Goal: Transaction & Acquisition: Purchase product/service

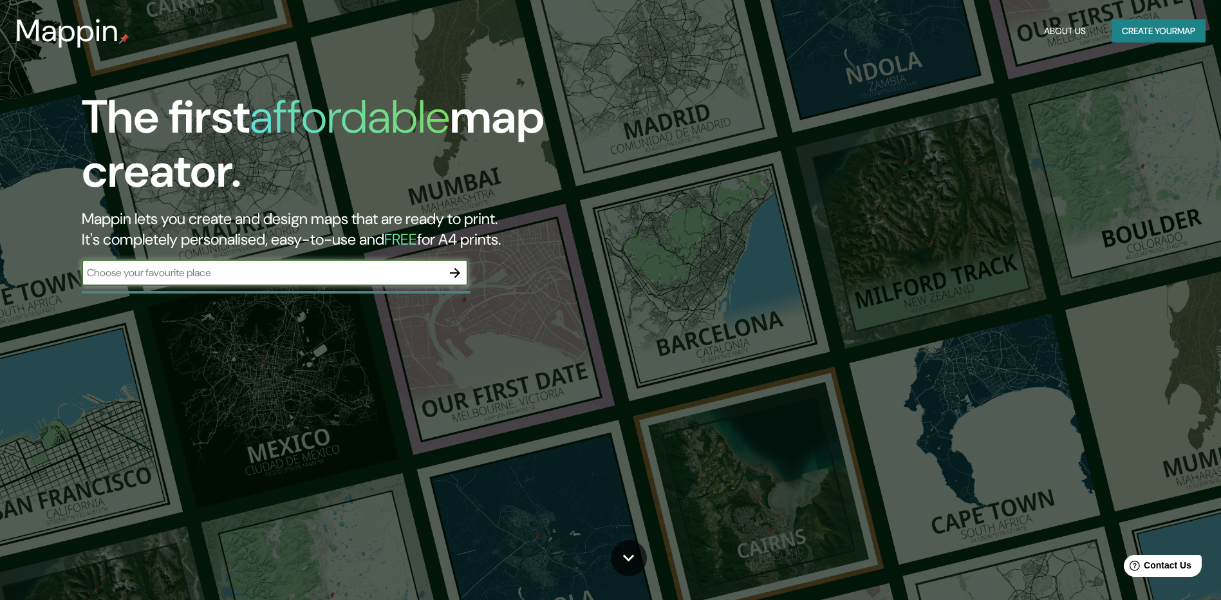
click at [262, 277] on input "text" at bounding box center [262, 272] width 360 height 15
type input "[PERSON_NAME] [GEOGRAPHIC_DATA]"
click at [457, 276] on icon "button" at bounding box center [454, 272] width 15 height 15
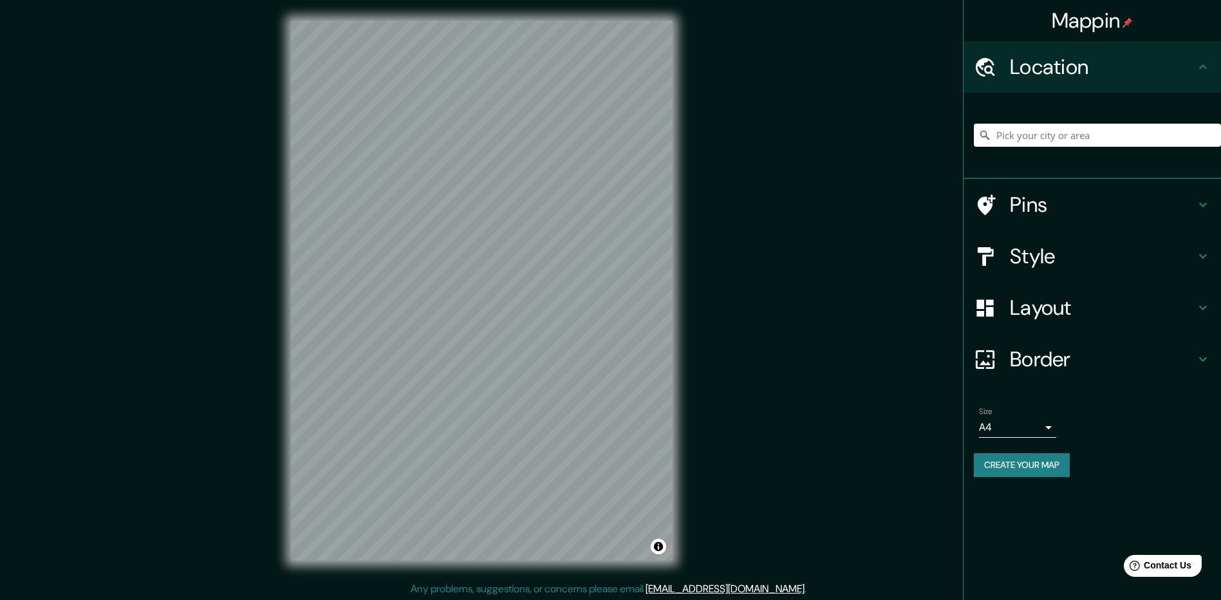
click at [1086, 138] on input "Pick your city or area" at bounding box center [1097, 135] width 247 height 23
paste input "[PERSON_NAME] [GEOGRAPHIC_DATA]"
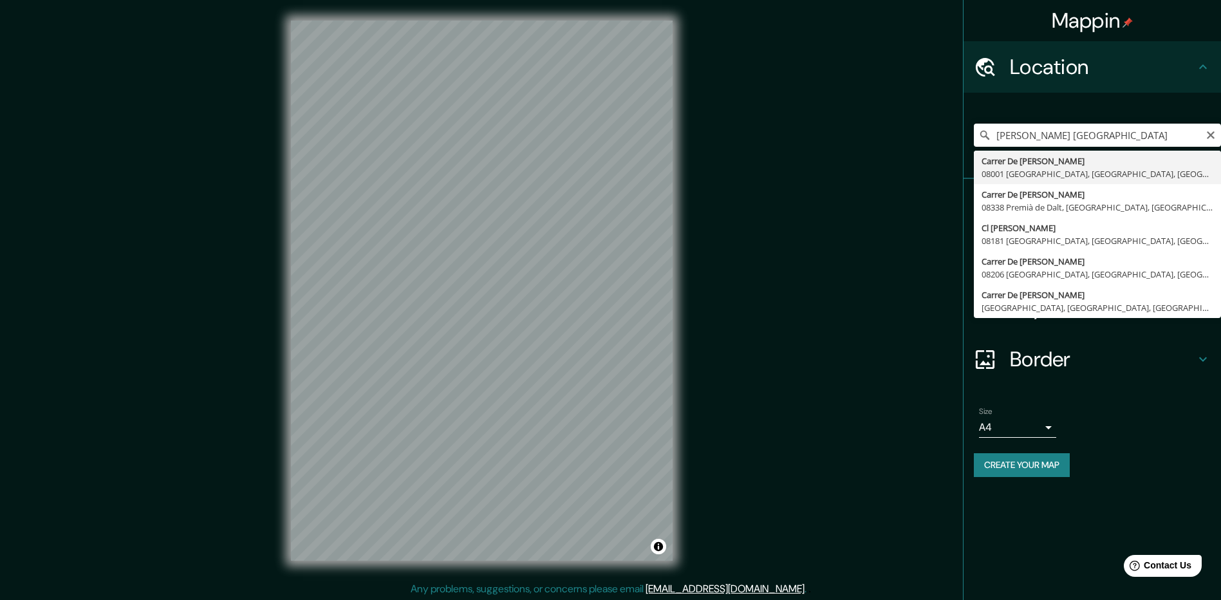
type input "Carrer [GEOGRAPHIC_DATA][PERSON_NAME], [GEOGRAPHIC_DATA], [GEOGRAPHIC_DATA]"
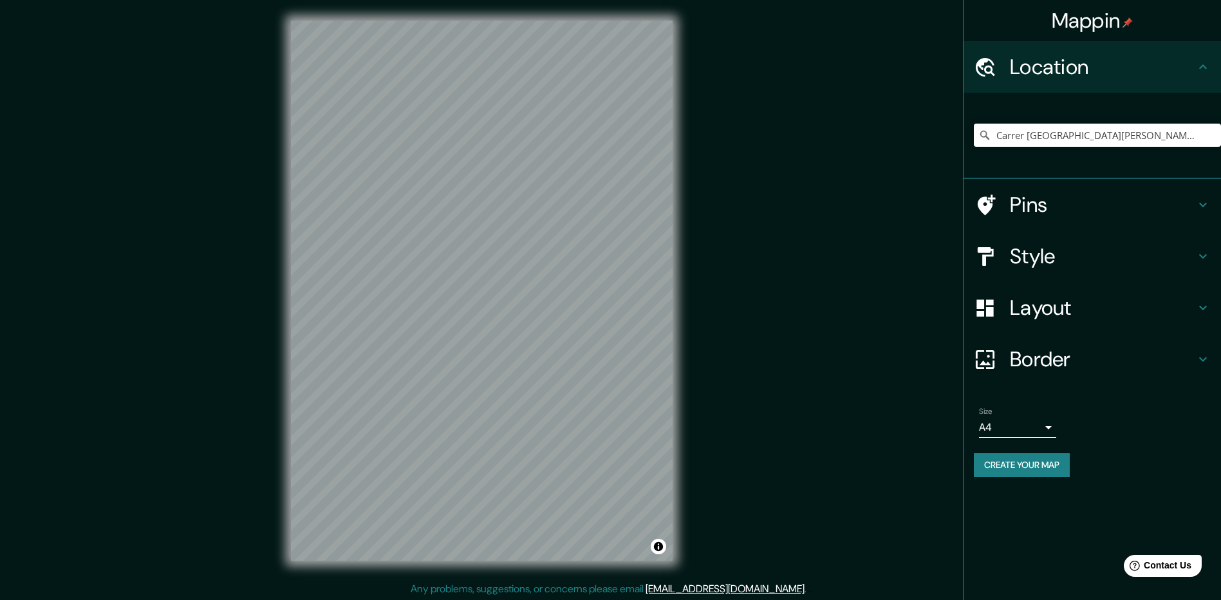
click at [1084, 207] on h4 "Pins" at bounding box center [1102, 205] width 185 height 26
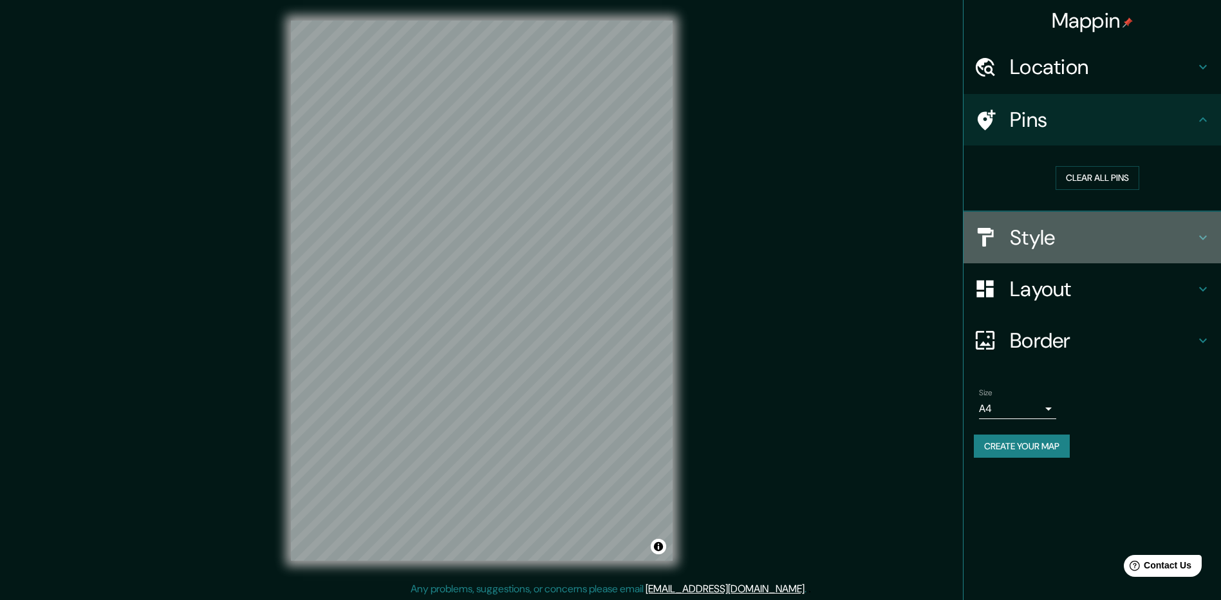
click at [1069, 239] on h4 "Style" at bounding box center [1102, 238] width 185 height 26
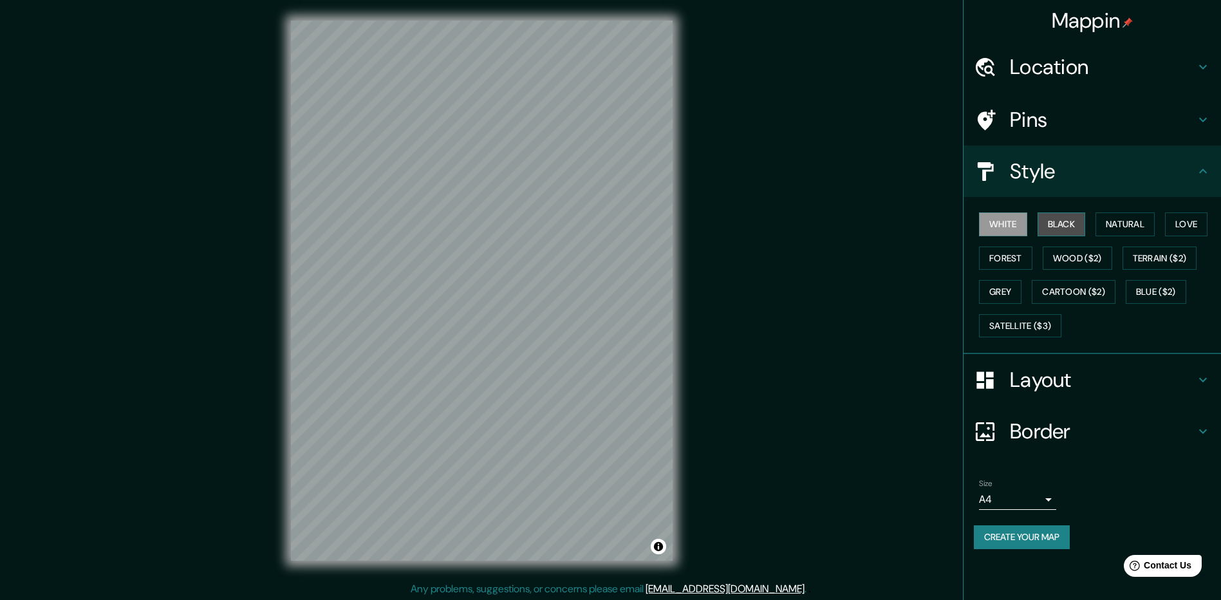
click at [1066, 218] on button "Black" at bounding box center [1061, 224] width 48 height 24
click at [1136, 227] on button "Natural" at bounding box center [1124, 224] width 59 height 24
click at [1196, 222] on button "Love" at bounding box center [1186, 224] width 42 height 24
click at [998, 250] on button "Forest" at bounding box center [1005, 258] width 53 height 24
click at [1094, 258] on button "Wood ($2)" at bounding box center [1078, 258] width 70 height 24
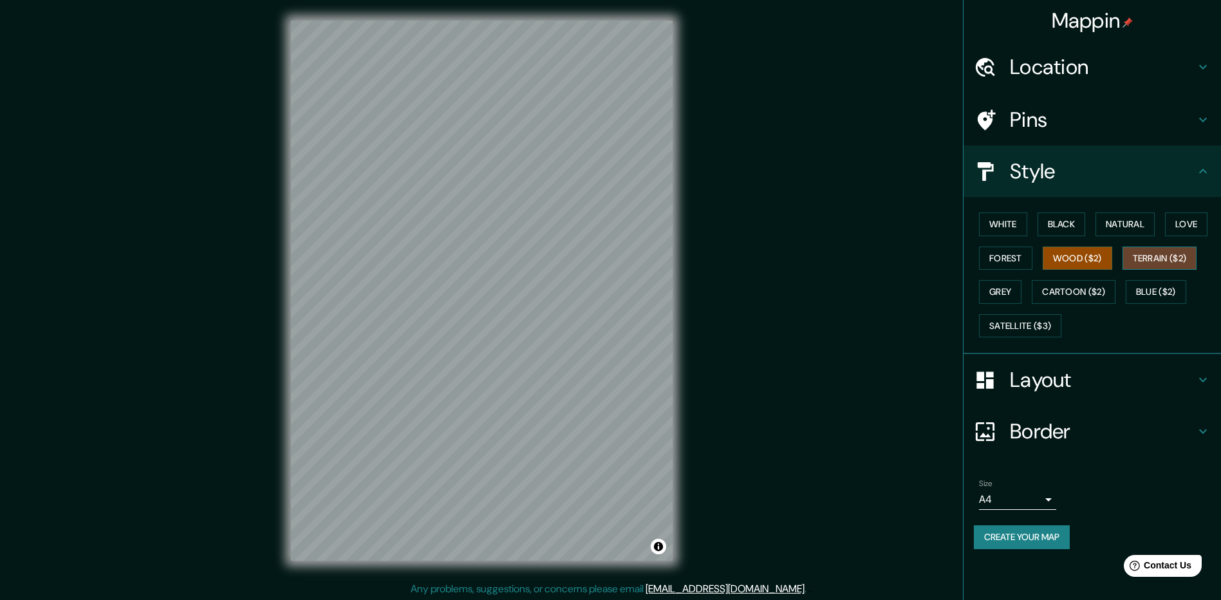
click at [1165, 267] on button "Terrain ($2)" at bounding box center [1159, 258] width 75 height 24
click at [1149, 306] on div "White Black Natural Love Forest Wood ($2) Terrain ($2) Grey Cartoon ($2) Blue (…" at bounding box center [1097, 274] width 247 height 135
click at [1151, 290] on button "Blue ($2)" at bounding box center [1156, 292] width 60 height 24
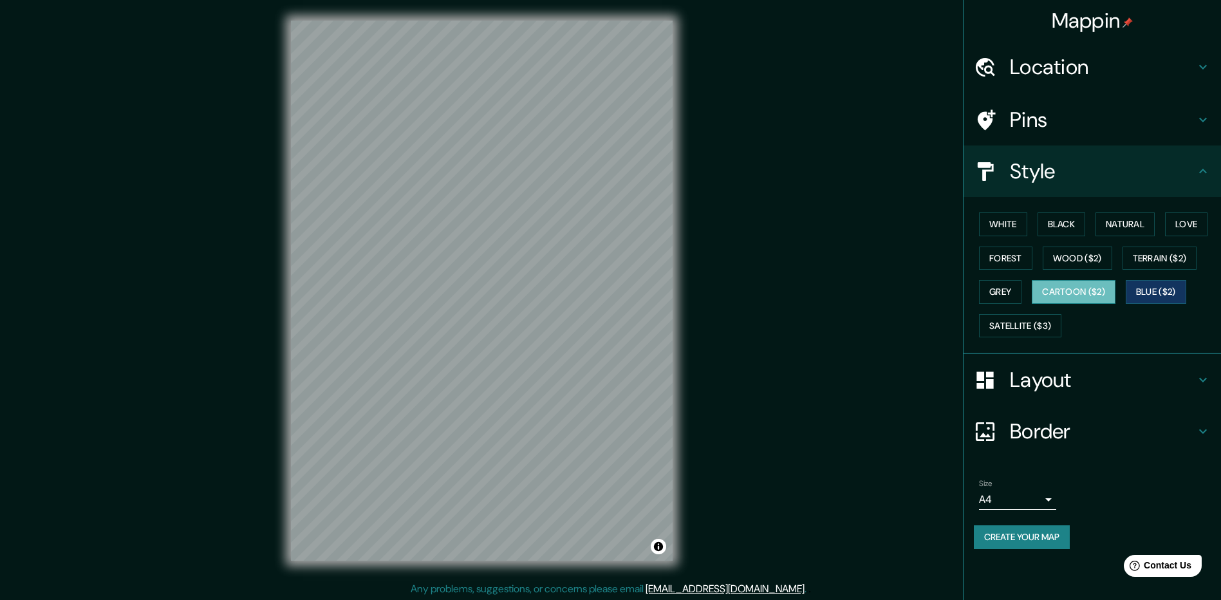
click at [1068, 286] on button "Cartoon ($2)" at bounding box center [1074, 292] width 84 height 24
click at [988, 284] on button "Grey" at bounding box center [1000, 292] width 42 height 24
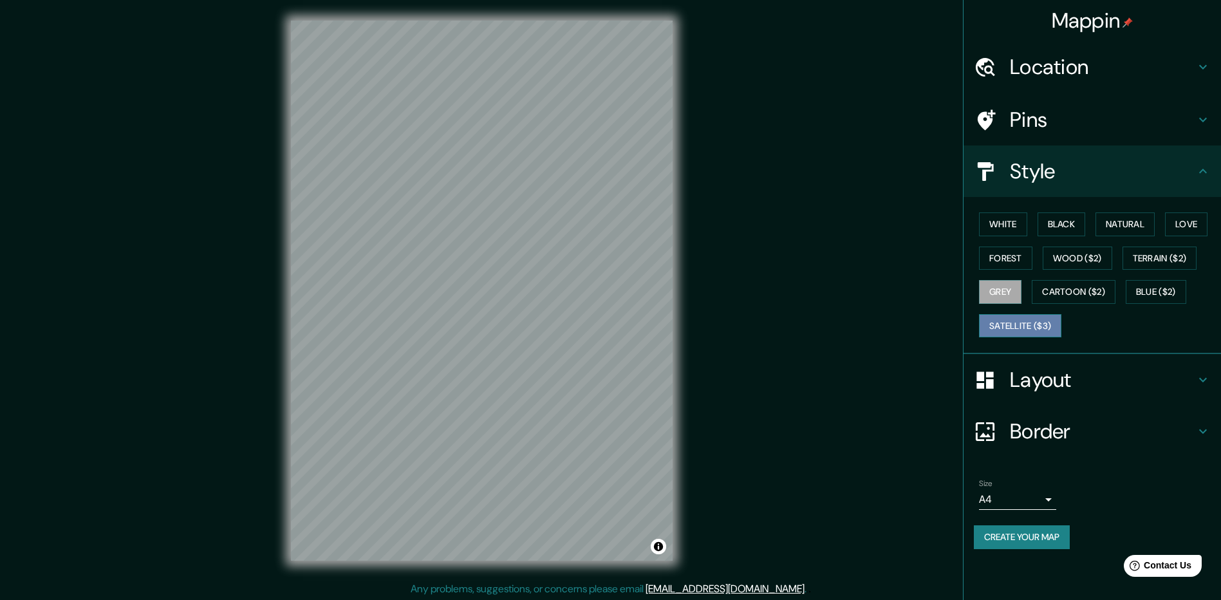
click at [1001, 323] on button "Satellite ($3)" at bounding box center [1020, 326] width 82 height 24
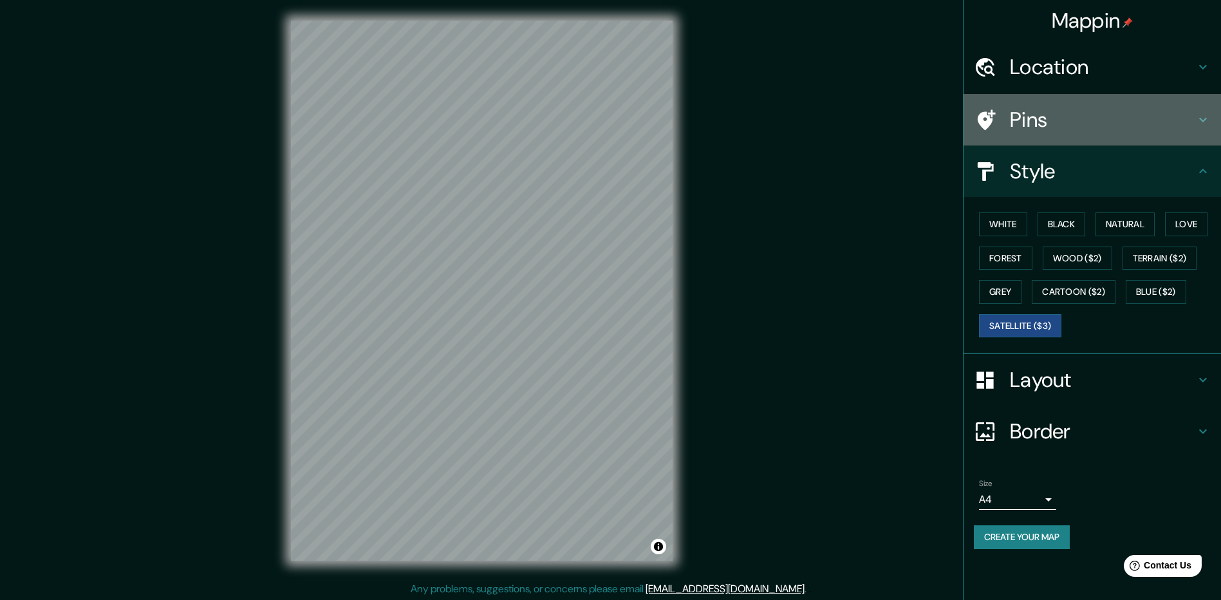
click at [1049, 129] on h4 "Pins" at bounding box center [1102, 120] width 185 height 26
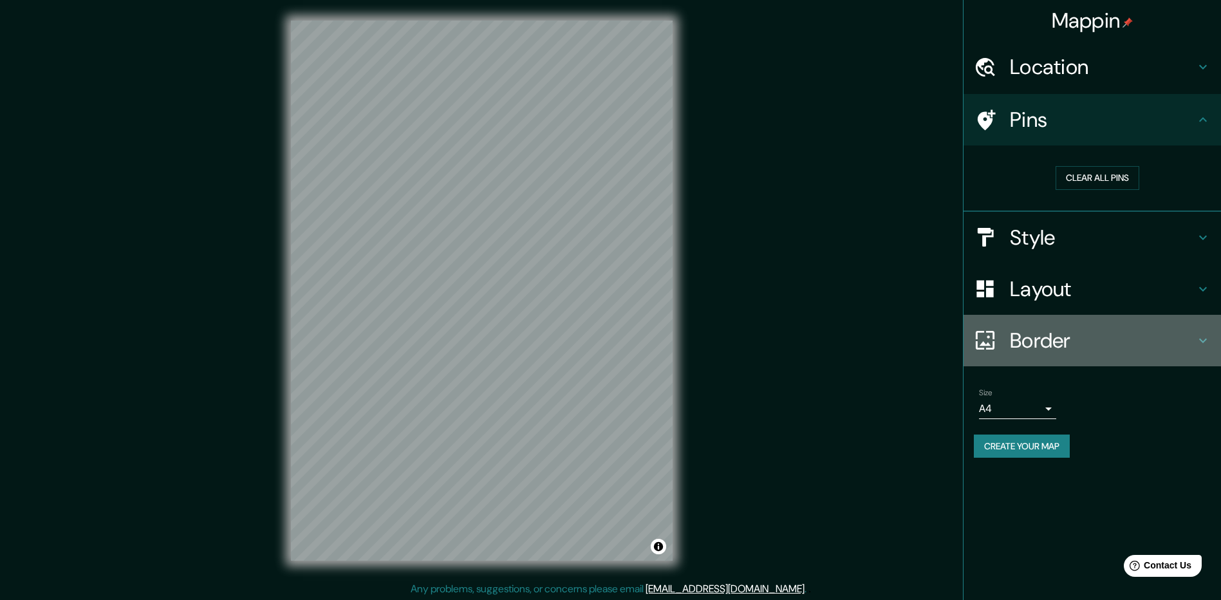
click at [1057, 332] on h4 "Border" at bounding box center [1102, 341] width 185 height 26
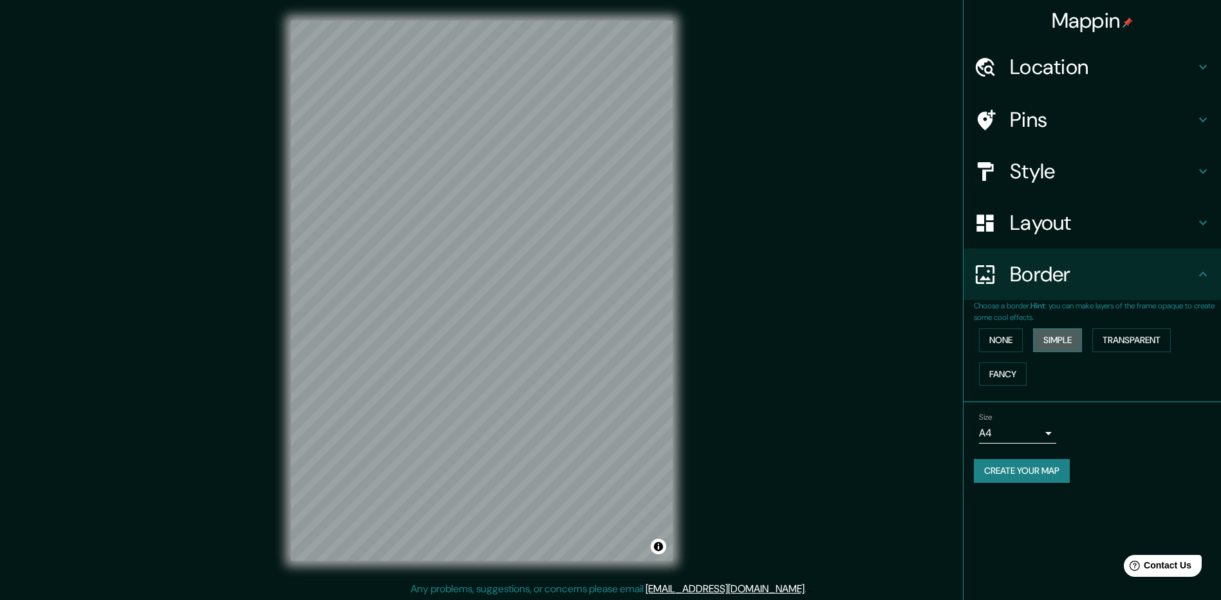
click at [1063, 343] on button "Simple" at bounding box center [1057, 340] width 49 height 24
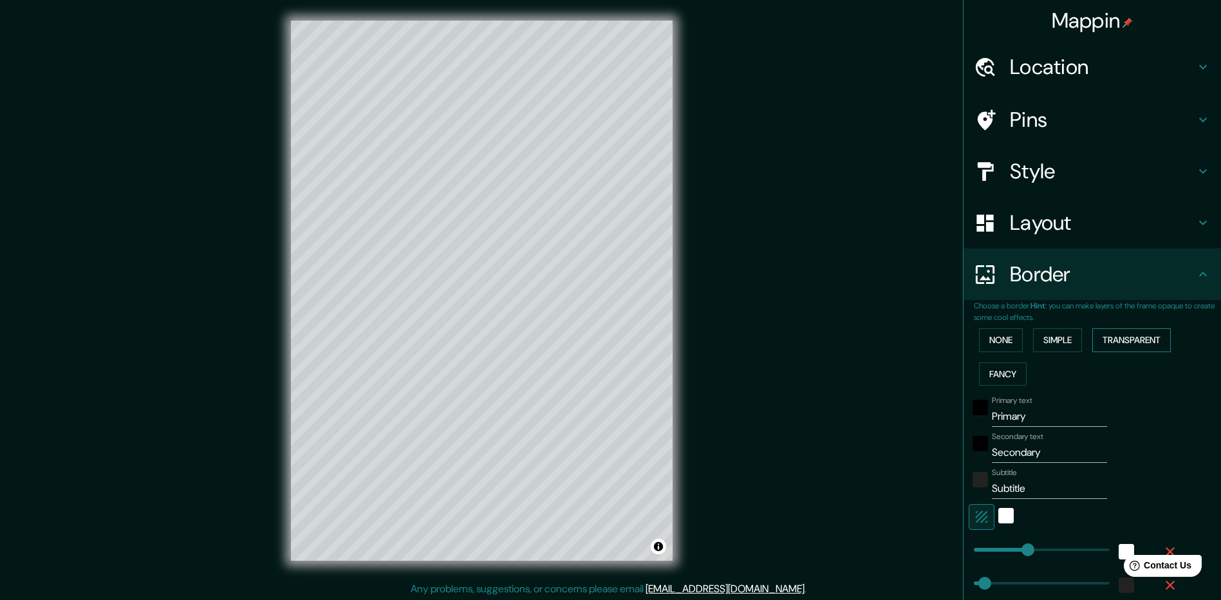
click at [1144, 339] on button "Transparent" at bounding box center [1131, 340] width 79 height 24
click at [981, 360] on div "None Simple Transparent Fancy" at bounding box center [1097, 357] width 247 height 68
click at [1005, 378] on button "Fancy" at bounding box center [1003, 374] width 48 height 24
click at [999, 322] on p "Choose a border. Hint : you can make layers of the frame opaque to create some …" at bounding box center [1097, 311] width 247 height 23
click at [994, 344] on button "None" at bounding box center [1001, 340] width 44 height 24
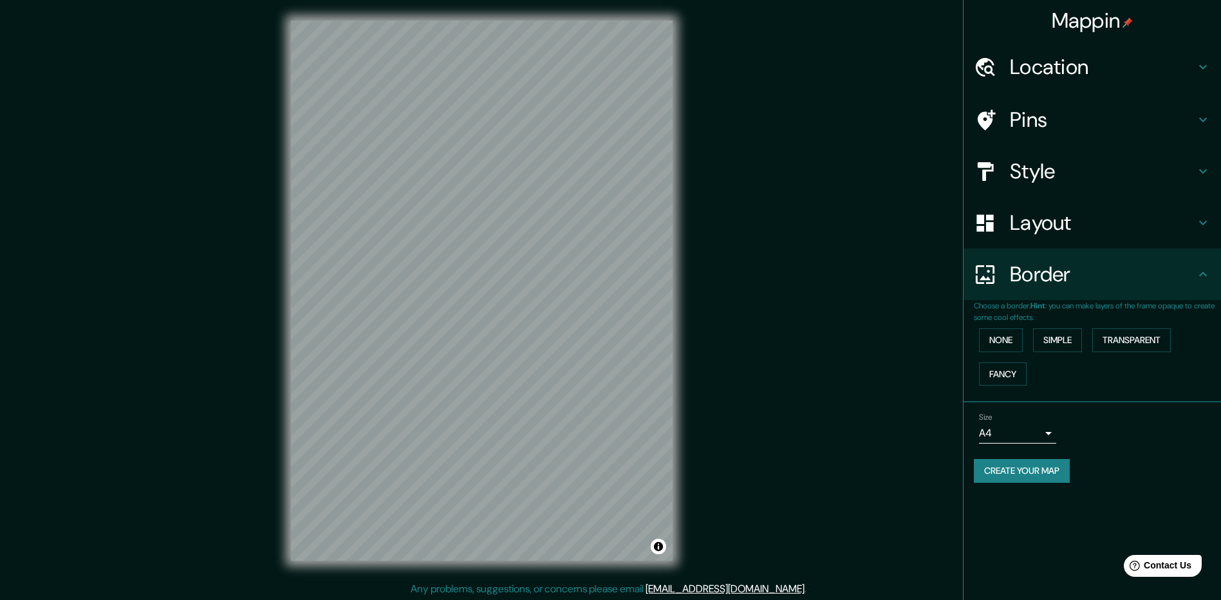
click at [1064, 134] on div "Pins" at bounding box center [1091, 119] width 257 height 51
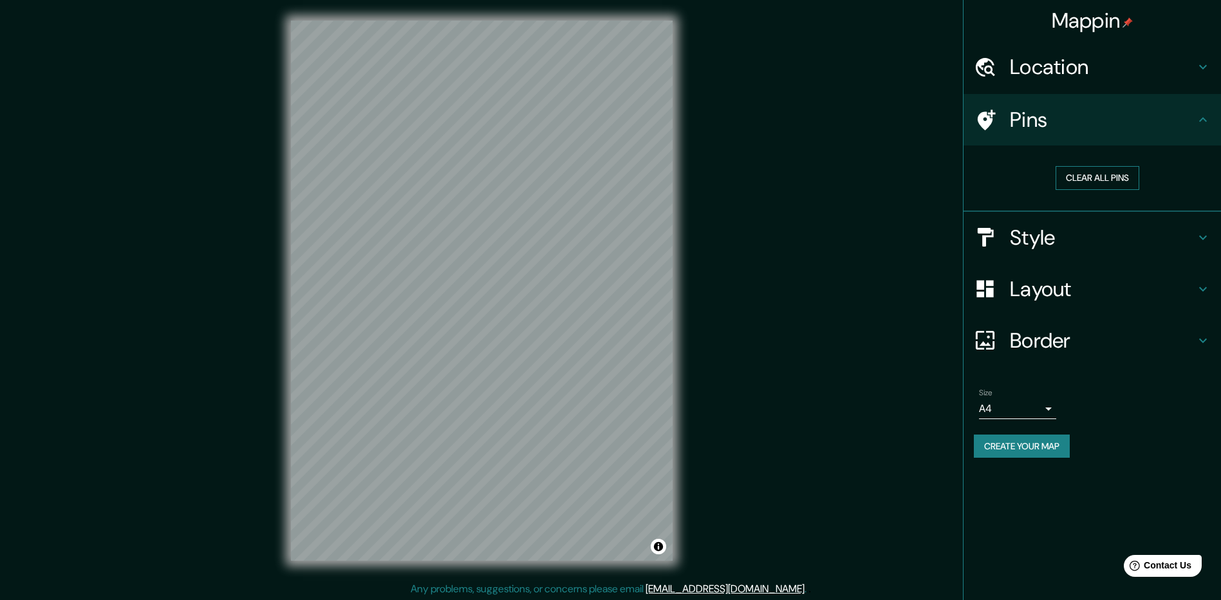
click at [1086, 184] on button "Clear all pins" at bounding box center [1097, 178] width 84 height 24
click at [1121, 128] on h4 "Pins" at bounding box center [1102, 120] width 185 height 26
click at [1189, 55] on h4 "Location" at bounding box center [1102, 67] width 185 height 26
